Goal: Information Seeking & Learning: Learn about a topic

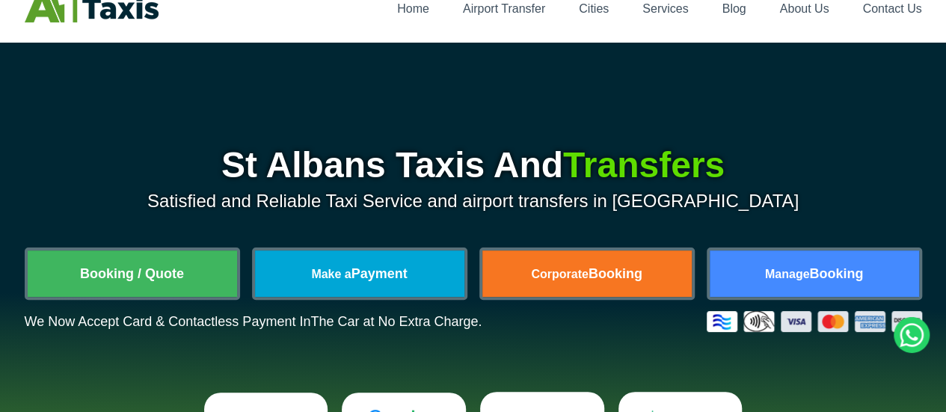
scroll to position [150, 0]
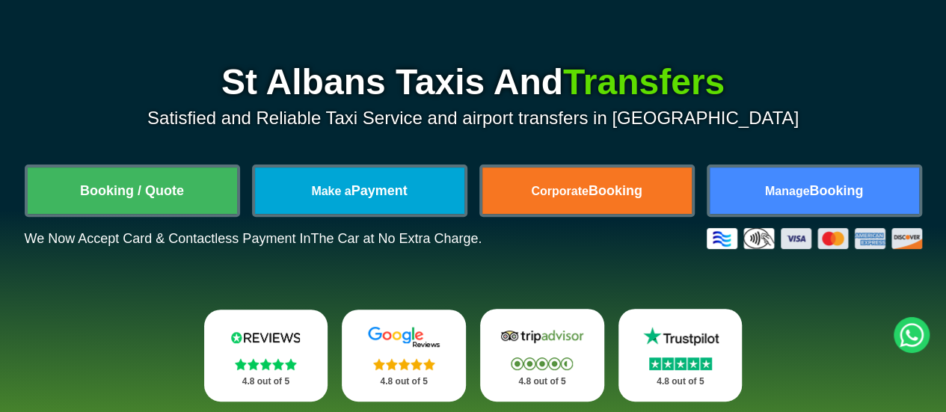
click at [914, 334] on icon at bounding box center [912, 335] width 36 height 36
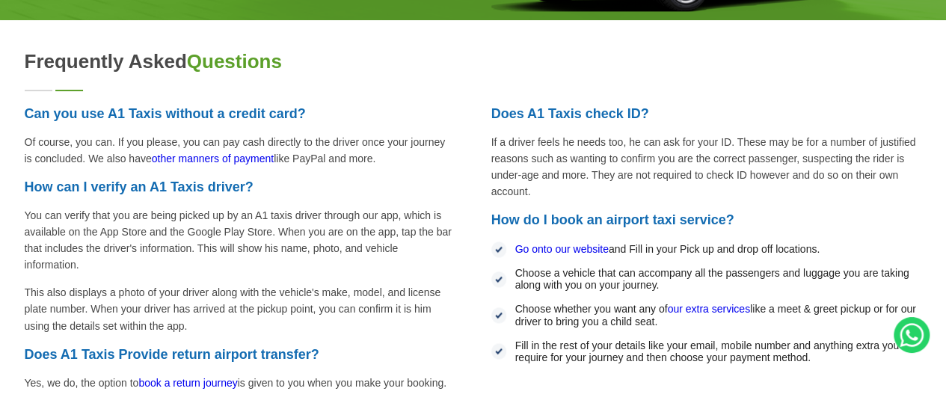
scroll to position [3964, 0]
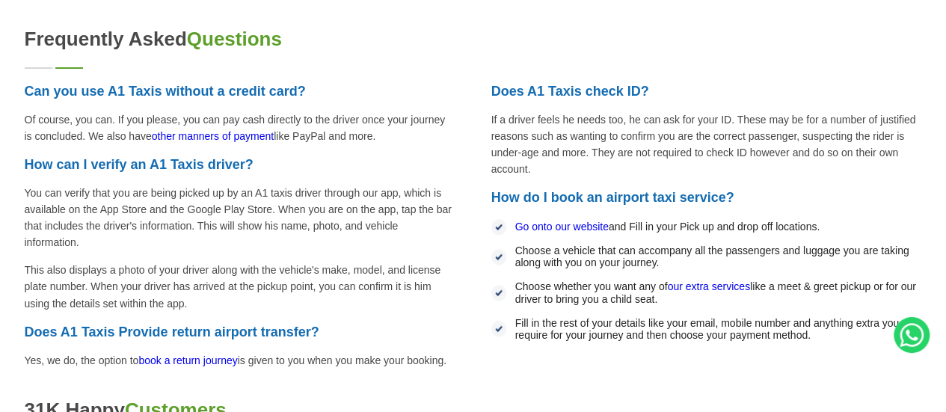
drag, startPoint x: 832, startPoint y: 310, endPoint x: 487, endPoint y: 173, distance: 371.3
click at [487, 173] on div "Can you use A1 Taxis without a credit card? Of course, you can. If you please, …" at bounding box center [474, 225] width 898 height 286
drag, startPoint x: 487, startPoint y: 173, endPoint x: 790, endPoint y: 330, distance: 341.2
click at [790, 330] on div "Can you use A1 Taxis without a credit card? Of course, you can. If you please, …" at bounding box center [474, 225] width 898 height 286
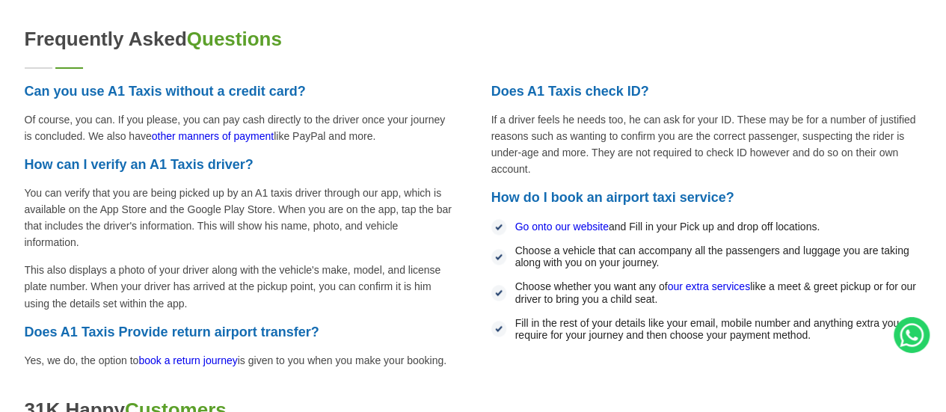
click at [791, 330] on div "Can you use A1 Taxis without a credit card? Of course, you can. If you please, …" at bounding box center [474, 225] width 898 height 286
click at [579, 221] on link "Go onto our website" at bounding box center [561, 227] width 93 height 12
